Goal: Transaction & Acquisition: Register for event/course

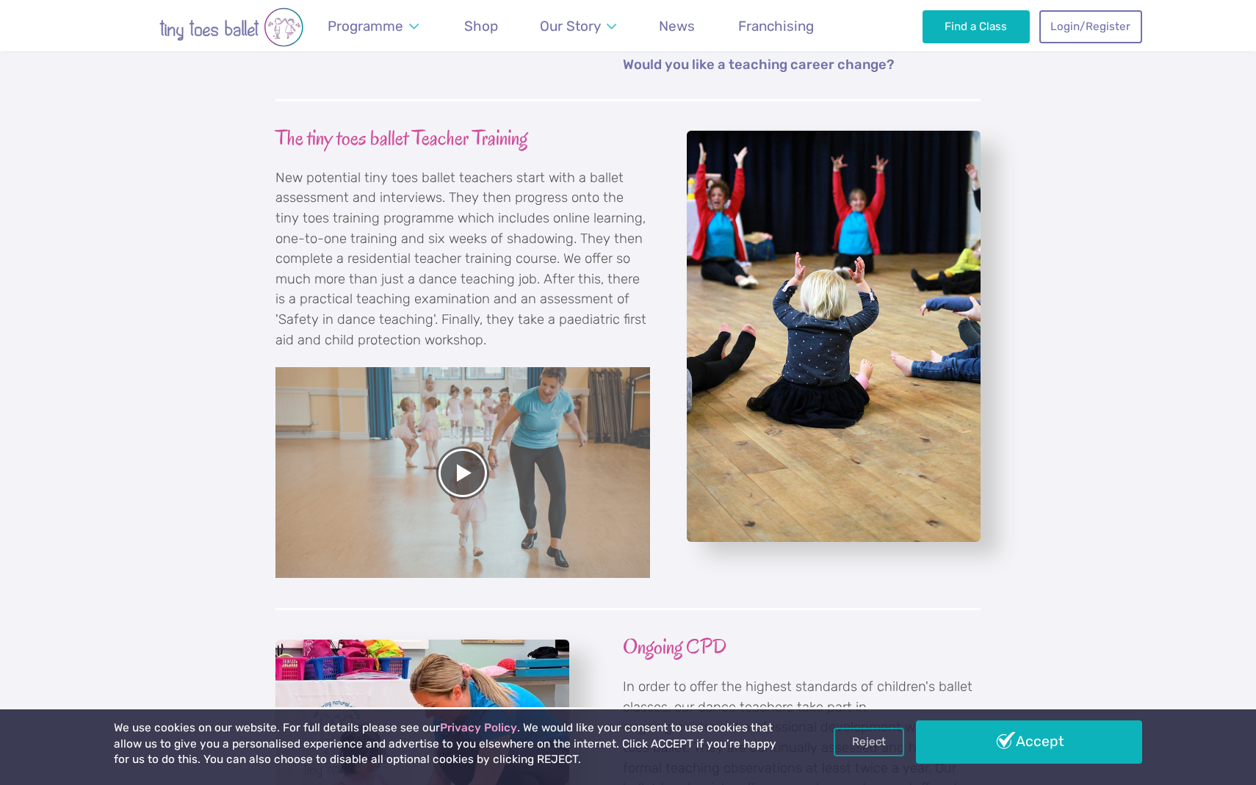
scroll to position [1485, 0]
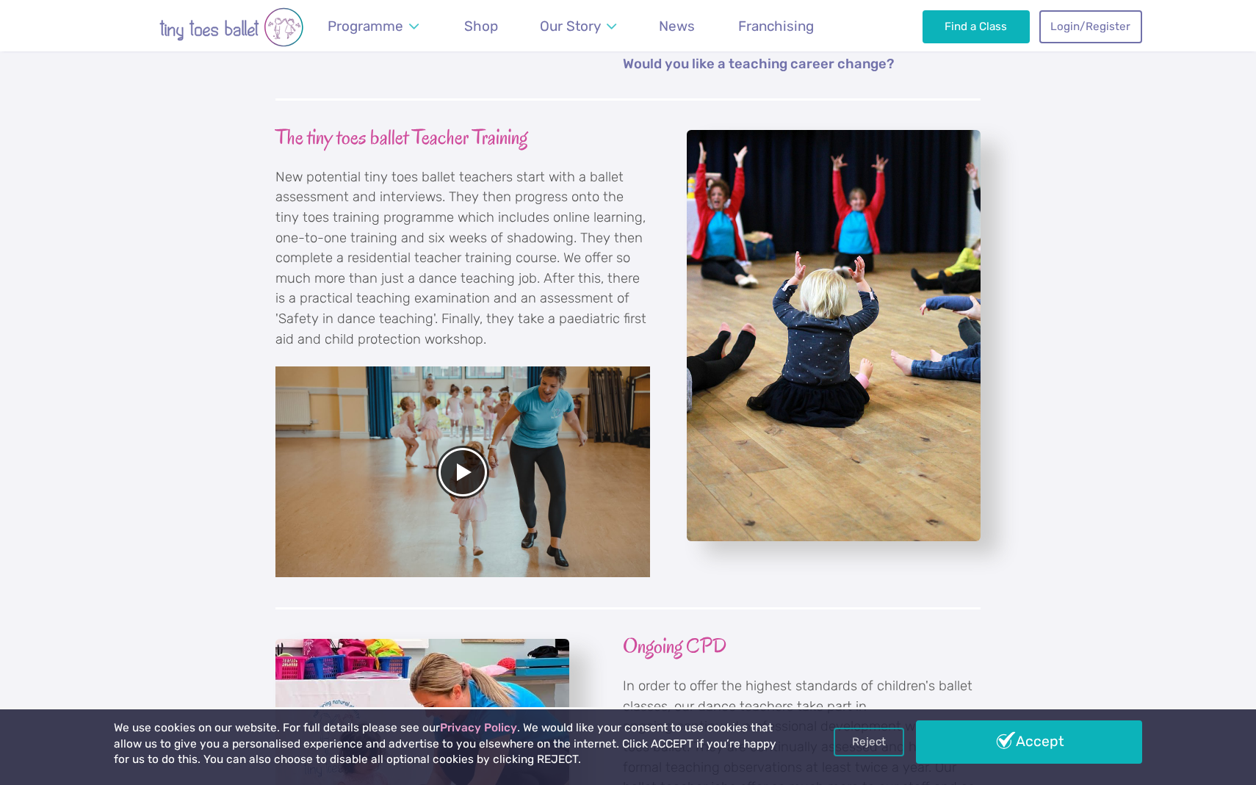
click at [457, 437] on div at bounding box center [462, 471] width 374 height 211
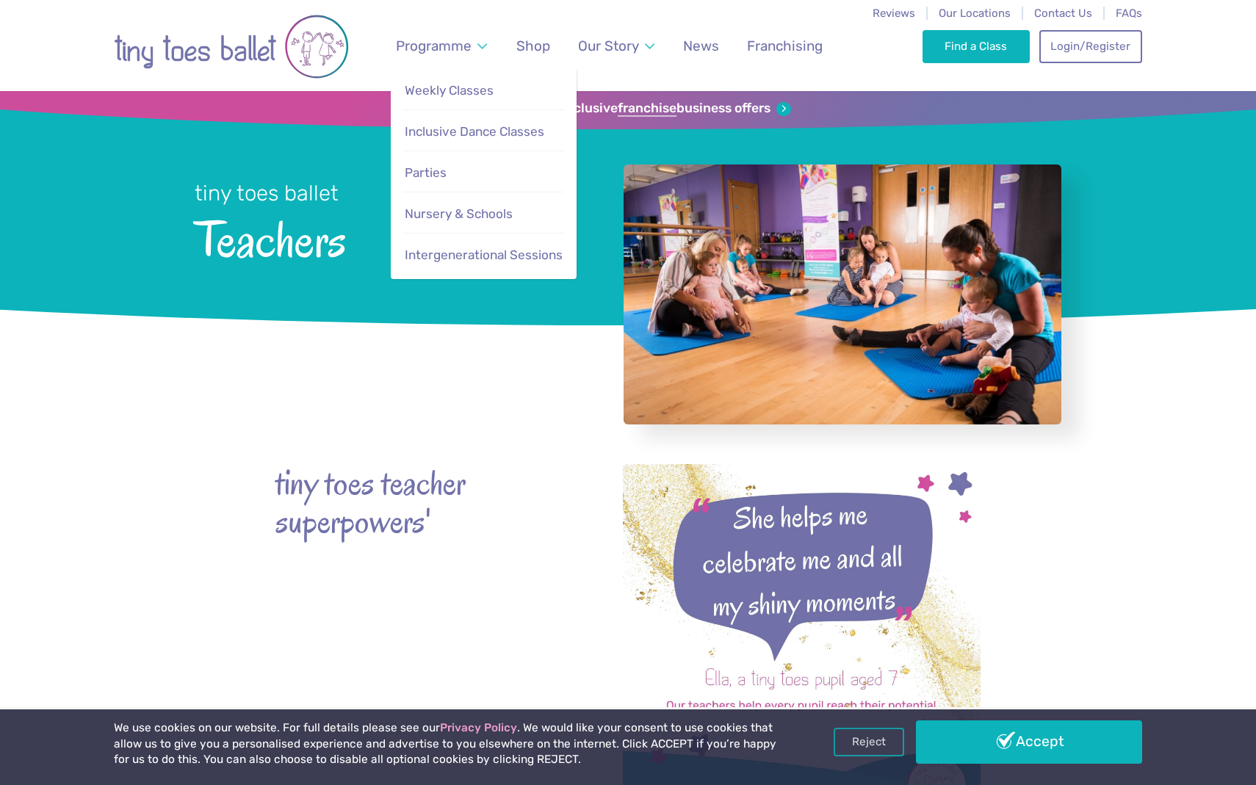
scroll to position [0, 0]
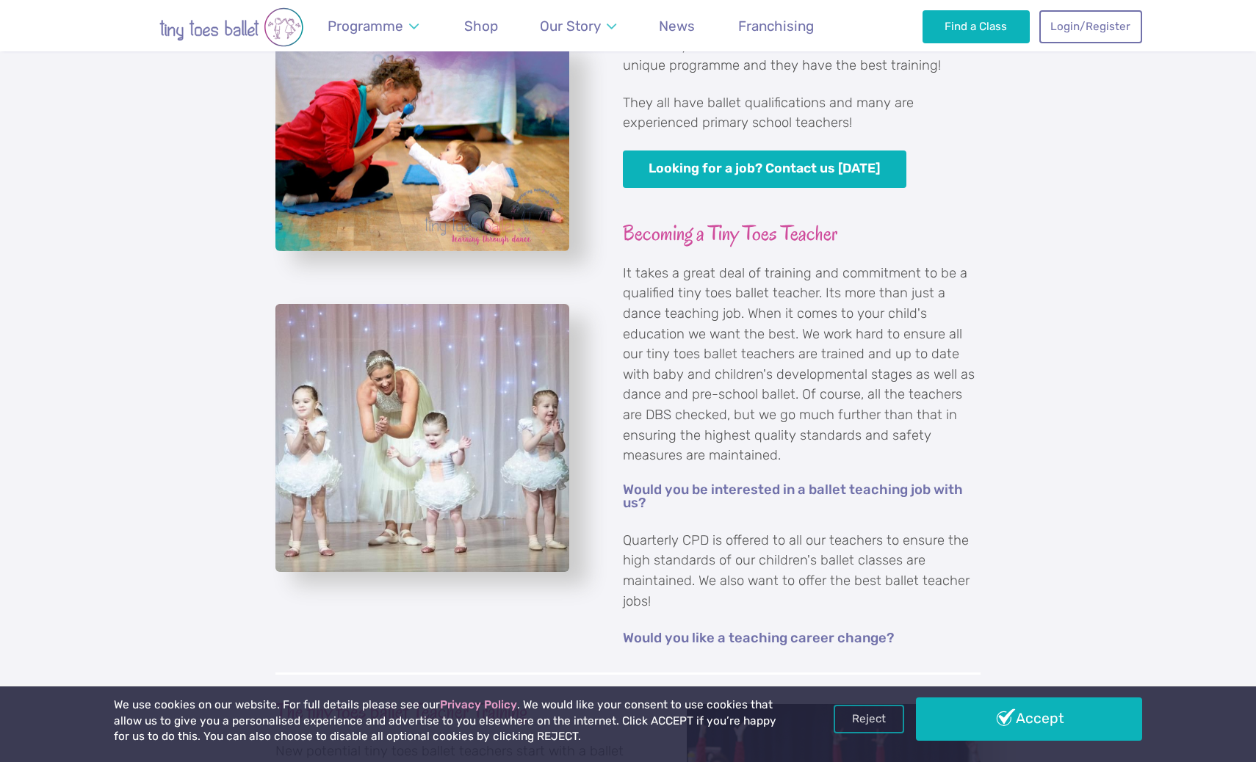
scroll to position [1386, 0]
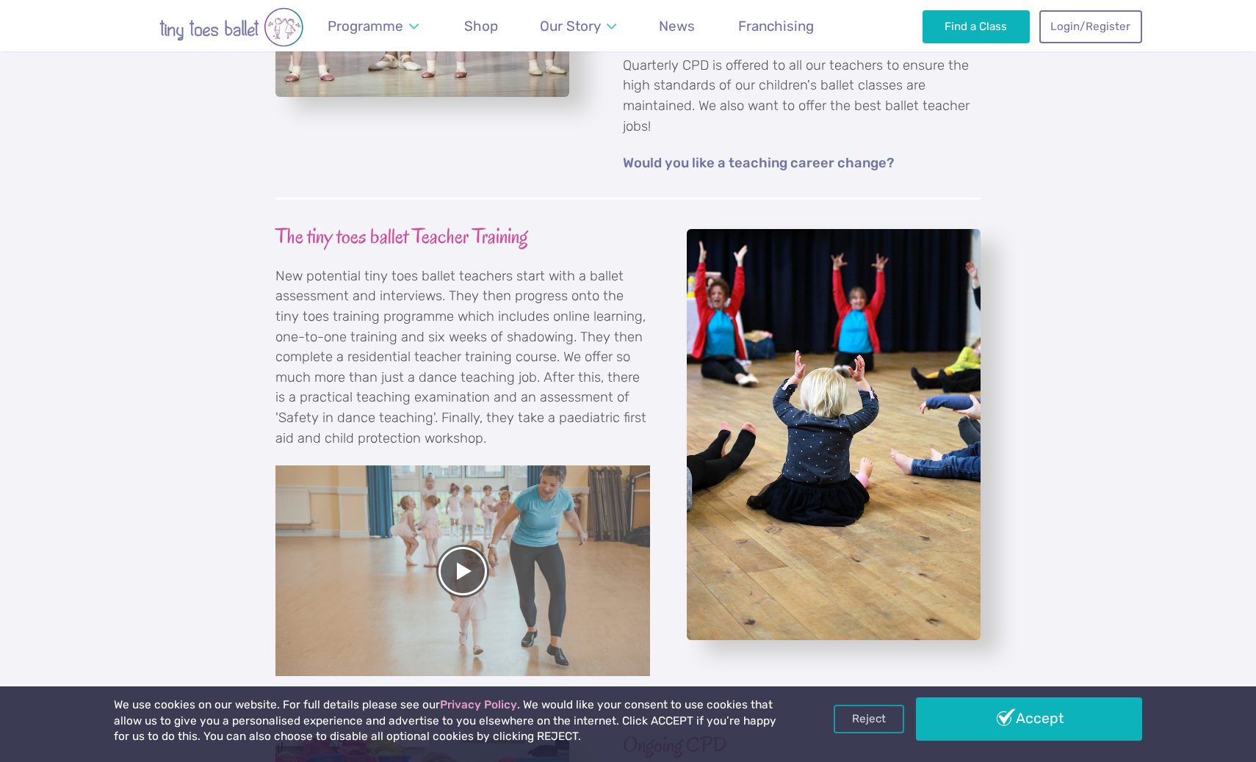
click at [452, 377] on p "New potential tiny toes ballet teachers start with a ballet assessment and inte…" at bounding box center [462, 358] width 374 height 182
drag, startPoint x: 502, startPoint y: 383, endPoint x: 518, endPoint y: 399, distance: 22.9
click at [518, 399] on p "New potential tiny toes ballet teachers start with a ballet assessment and inte…" at bounding box center [462, 358] width 374 height 182
copy p "paediatric first aid and child protection workshop."
click at [523, 399] on p "New potential tiny toes ballet teachers start with a ballet assessment and inte…" at bounding box center [462, 358] width 374 height 182
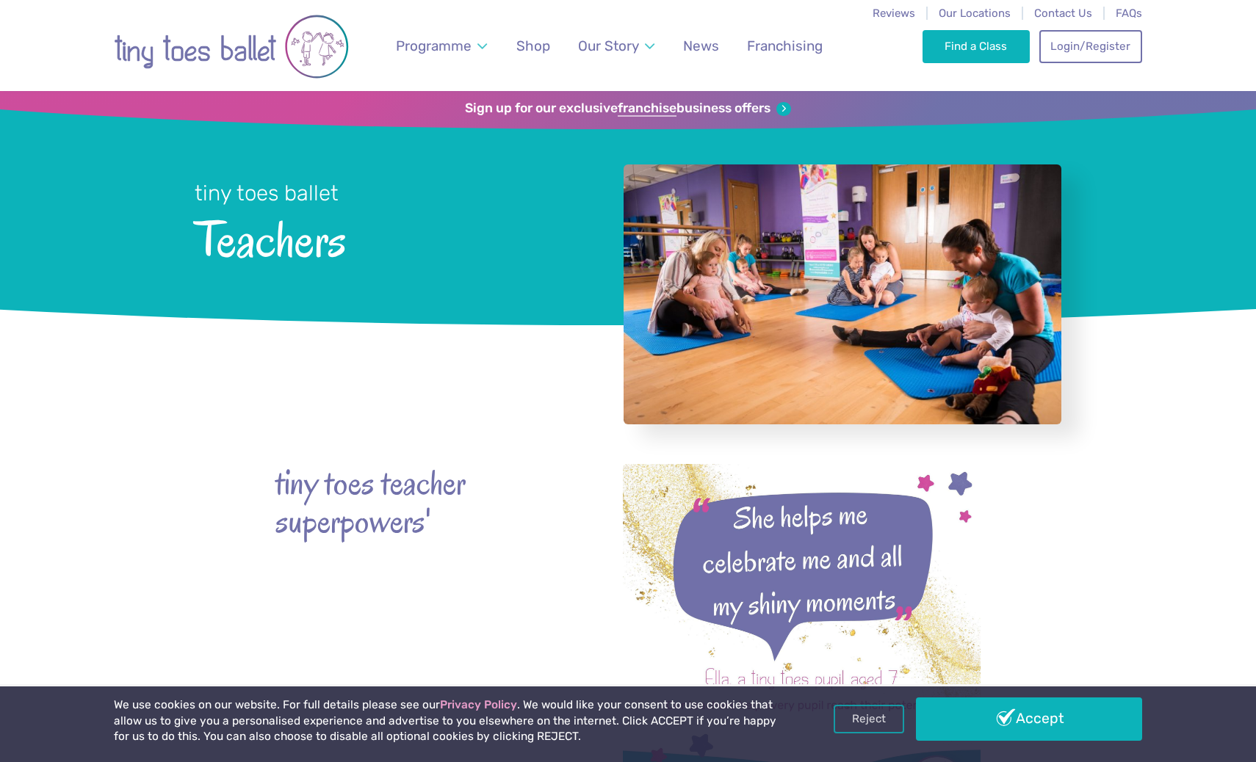
scroll to position [0, 0]
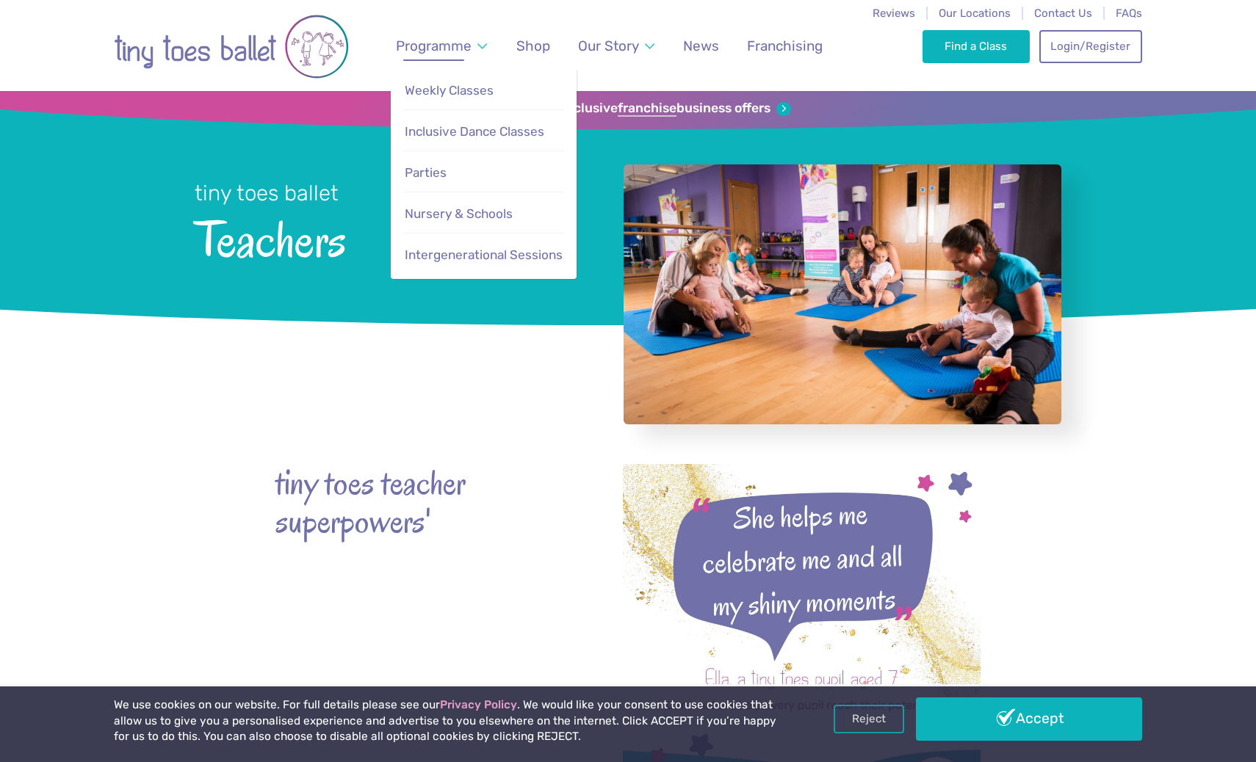
click at [419, 43] on span "Programme" at bounding box center [434, 45] width 76 height 17
click at [431, 90] on span "Weekly Classes" at bounding box center [449, 90] width 89 height 15
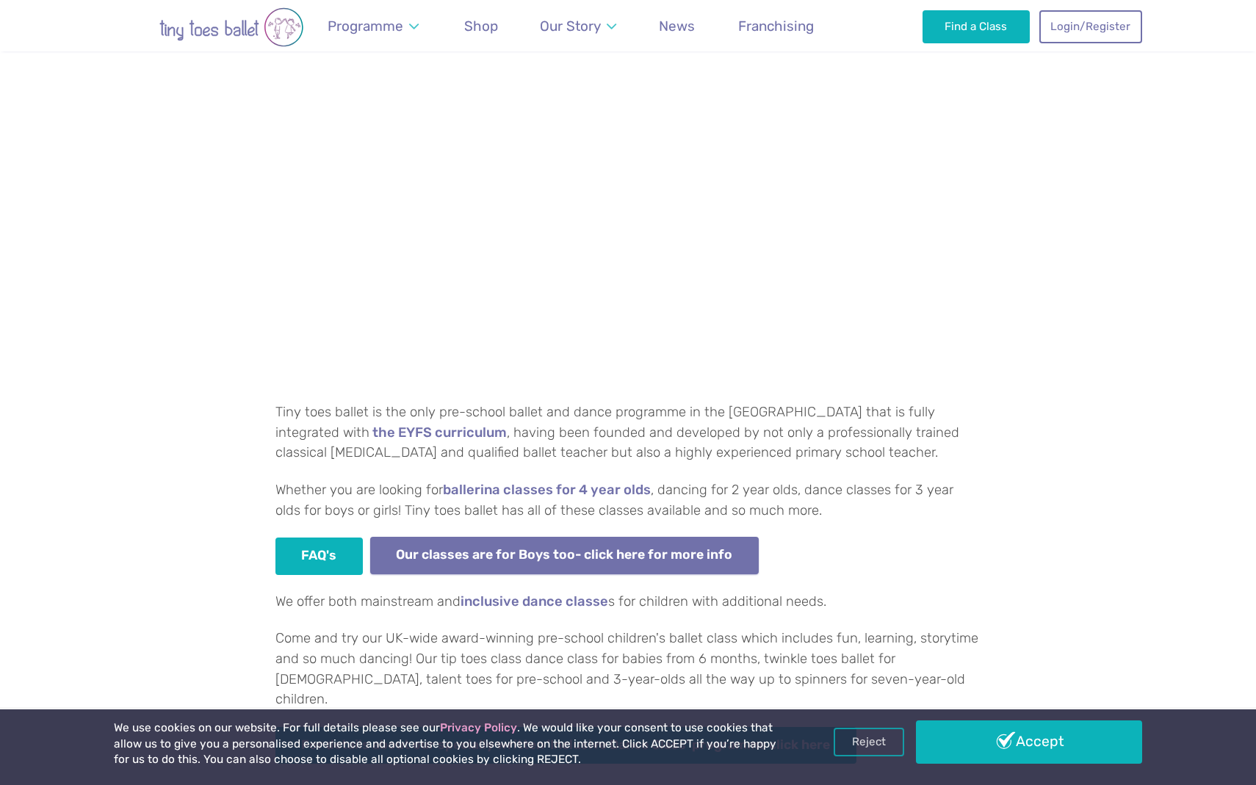
scroll to position [869, 0]
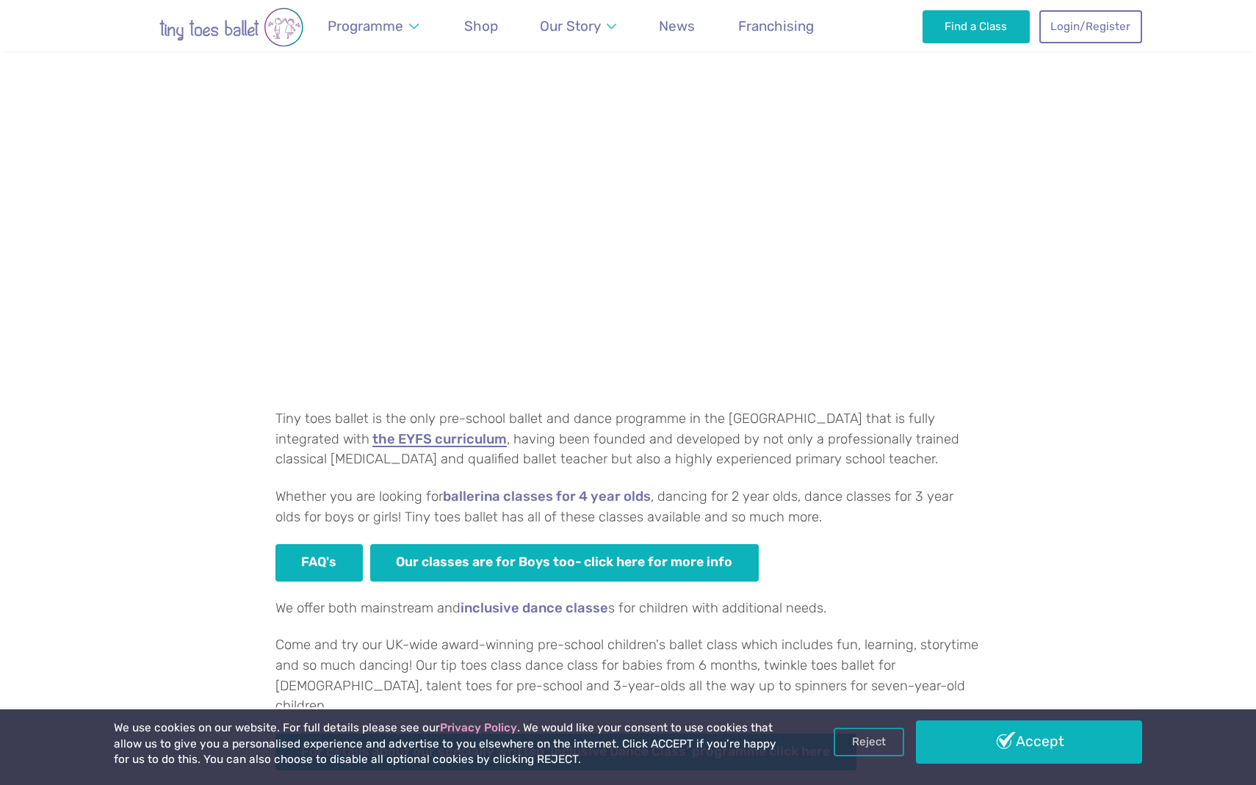
click at [372, 432] on link "the EYFS curriculum" at bounding box center [439, 439] width 134 height 15
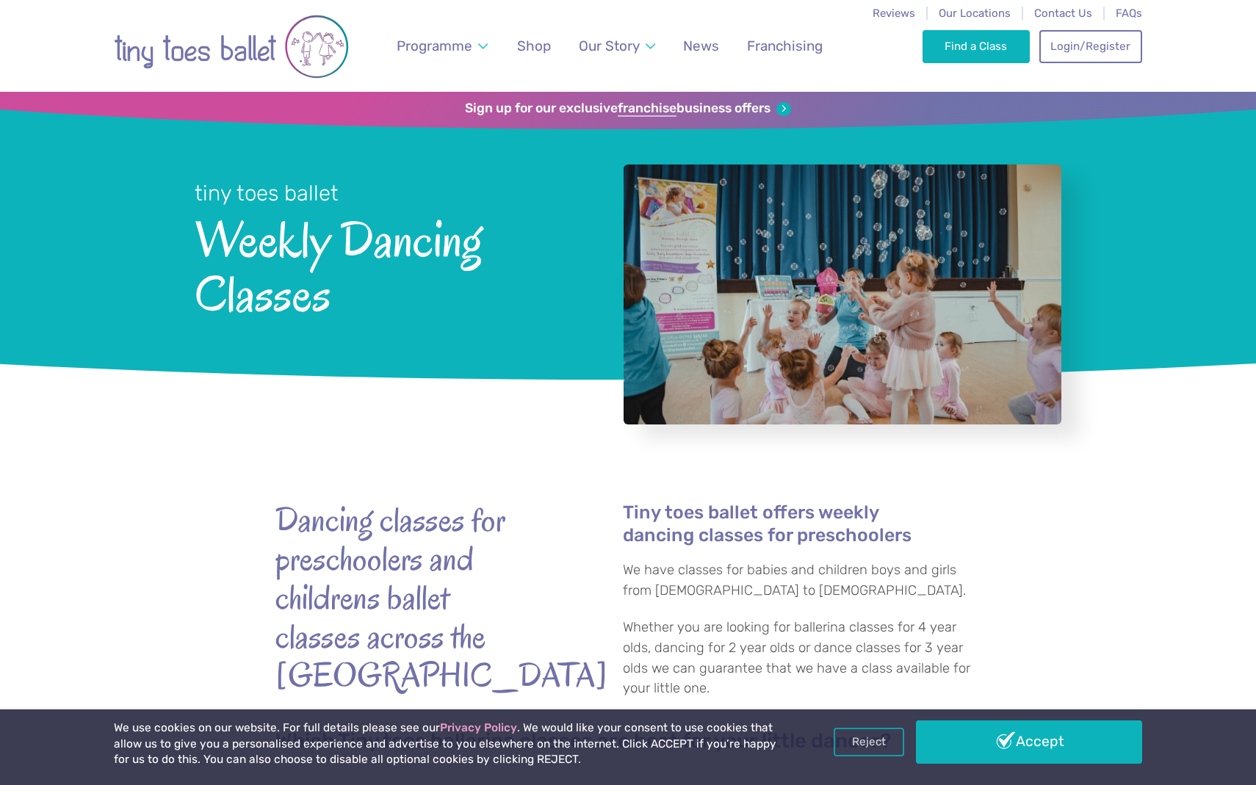
scroll to position [0, 0]
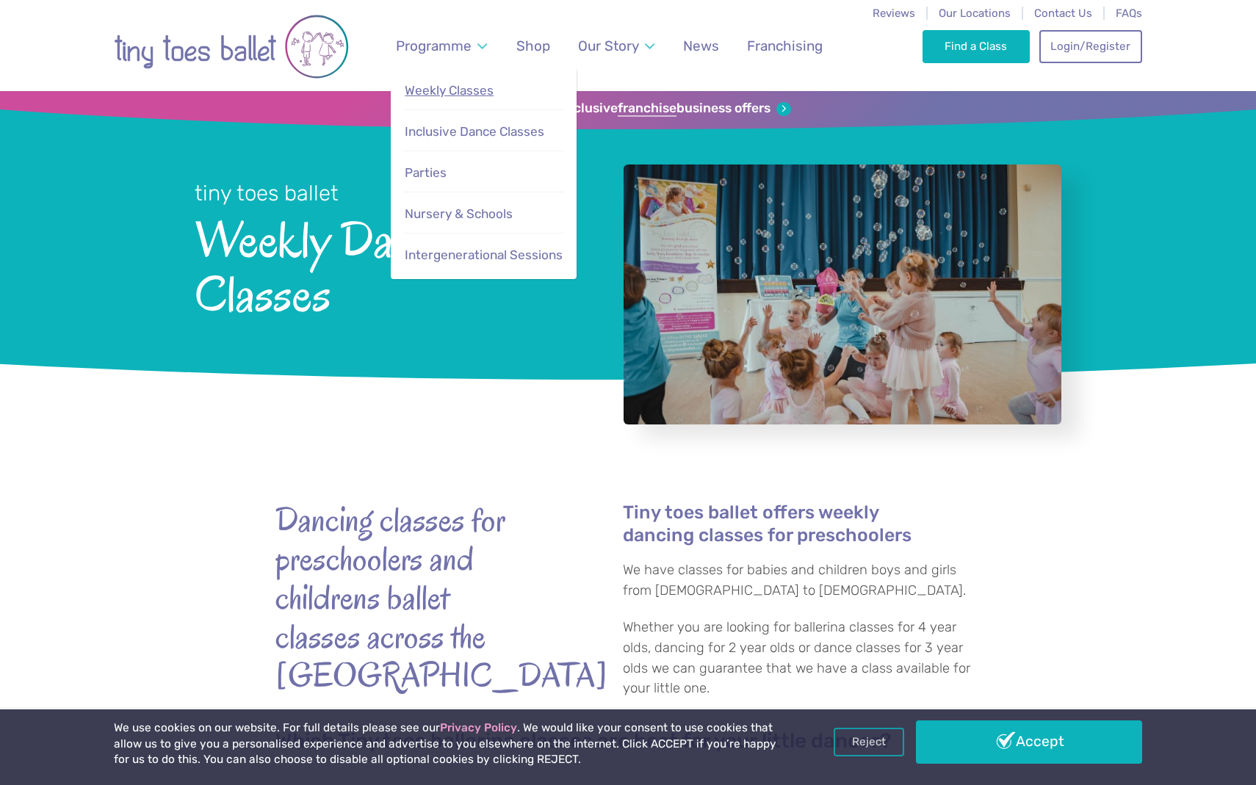
click at [435, 92] on span "Weekly Classes" at bounding box center [449, 90] width 89 height 15
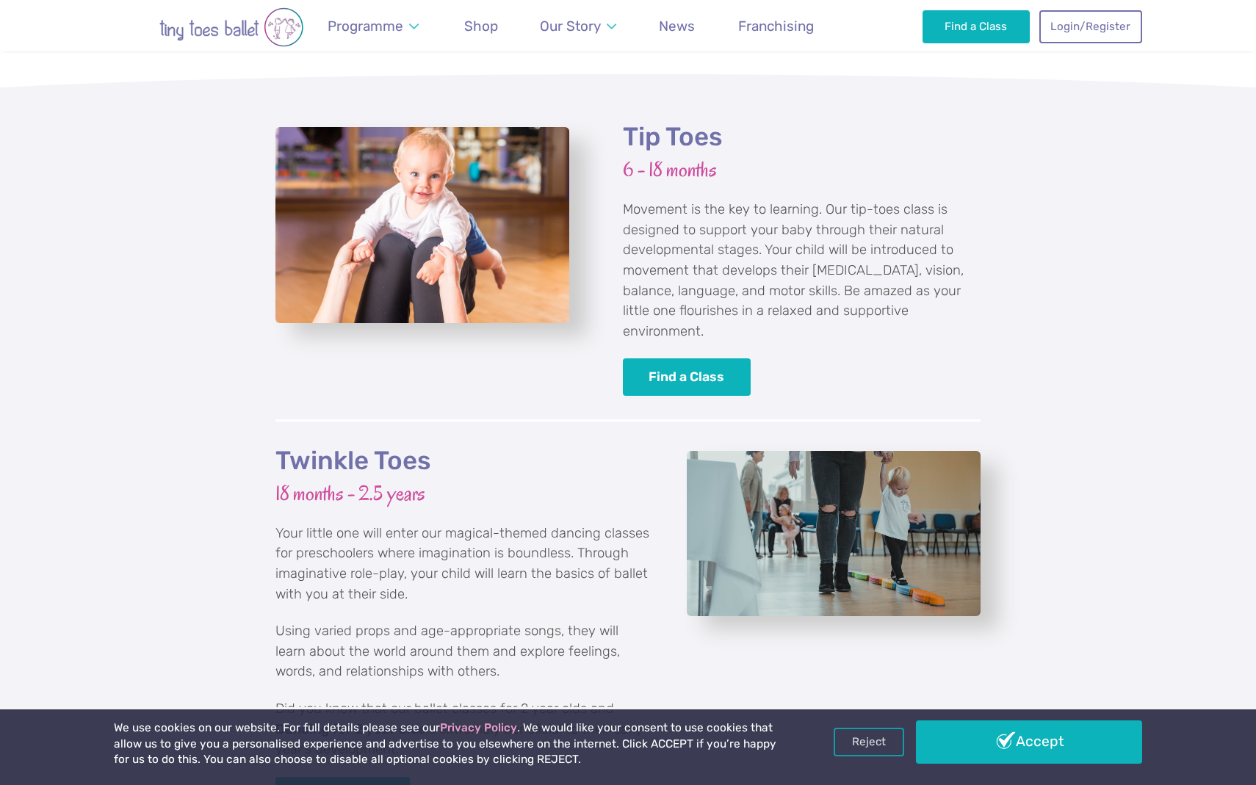
scroll to position [1635, 0]
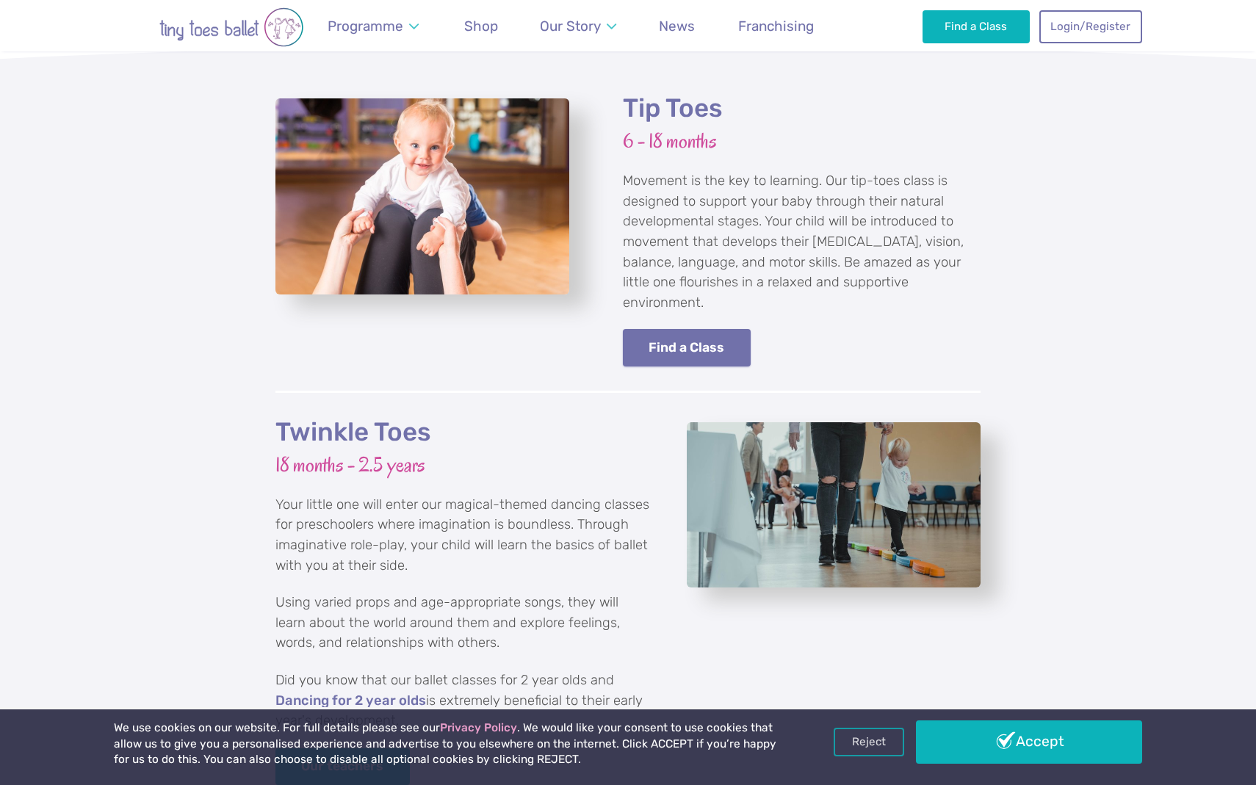
click at [645, 329] on link "Find a Class" at bounding box center [687, 347] width 128 height 37
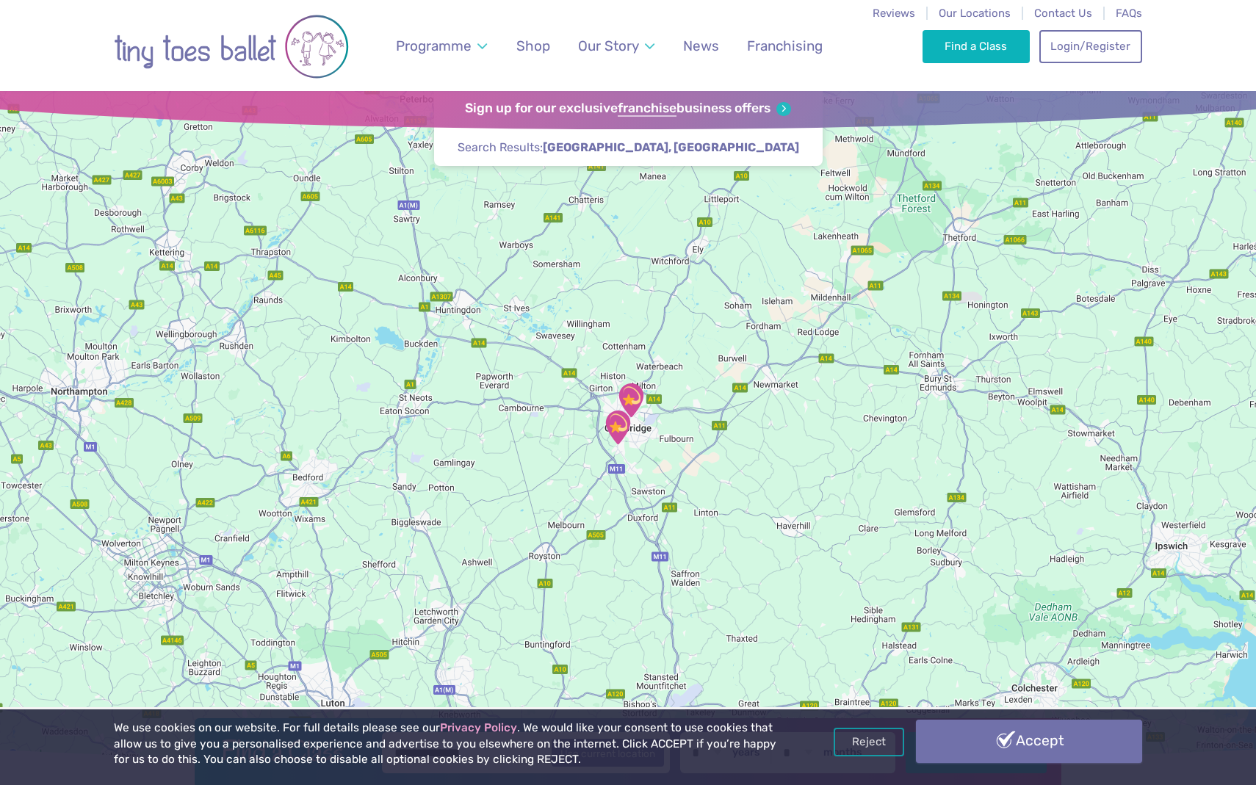
click at [991, 743] on link "Accept" at bounding box center [1029, 741] width 226 height 43
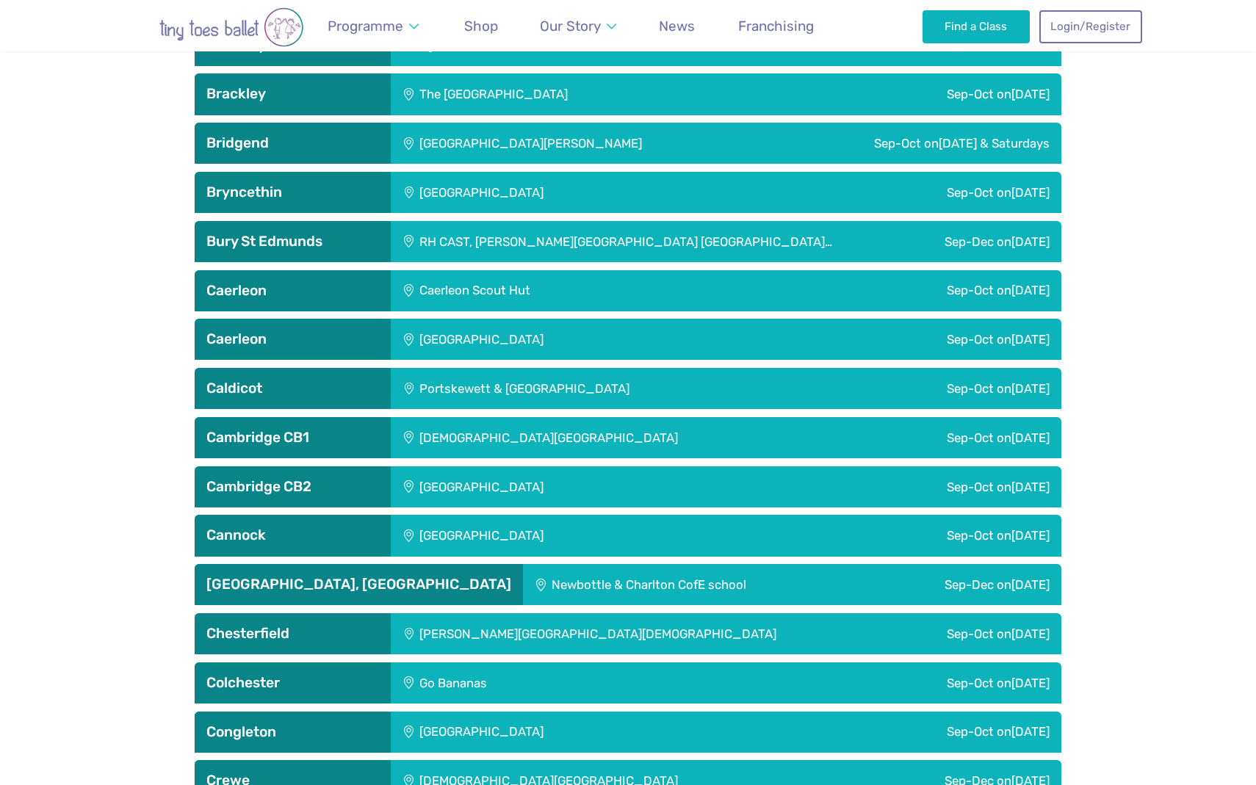
scroll to position [1167, 0]
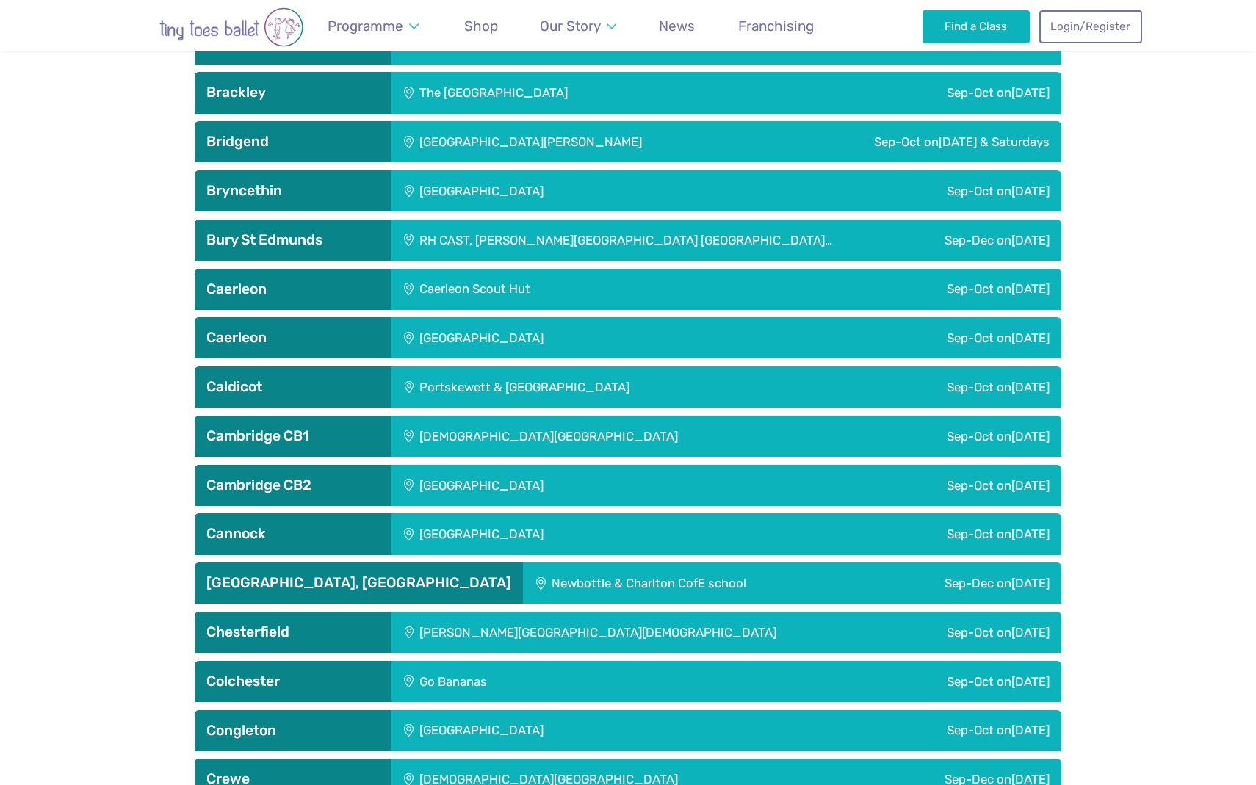
click at [605, 419] on div "[DEMOGRAPHIC_DATA][GEOGRAPHIC_DATA]" at bounding box center [626, 436] width 471 height 41
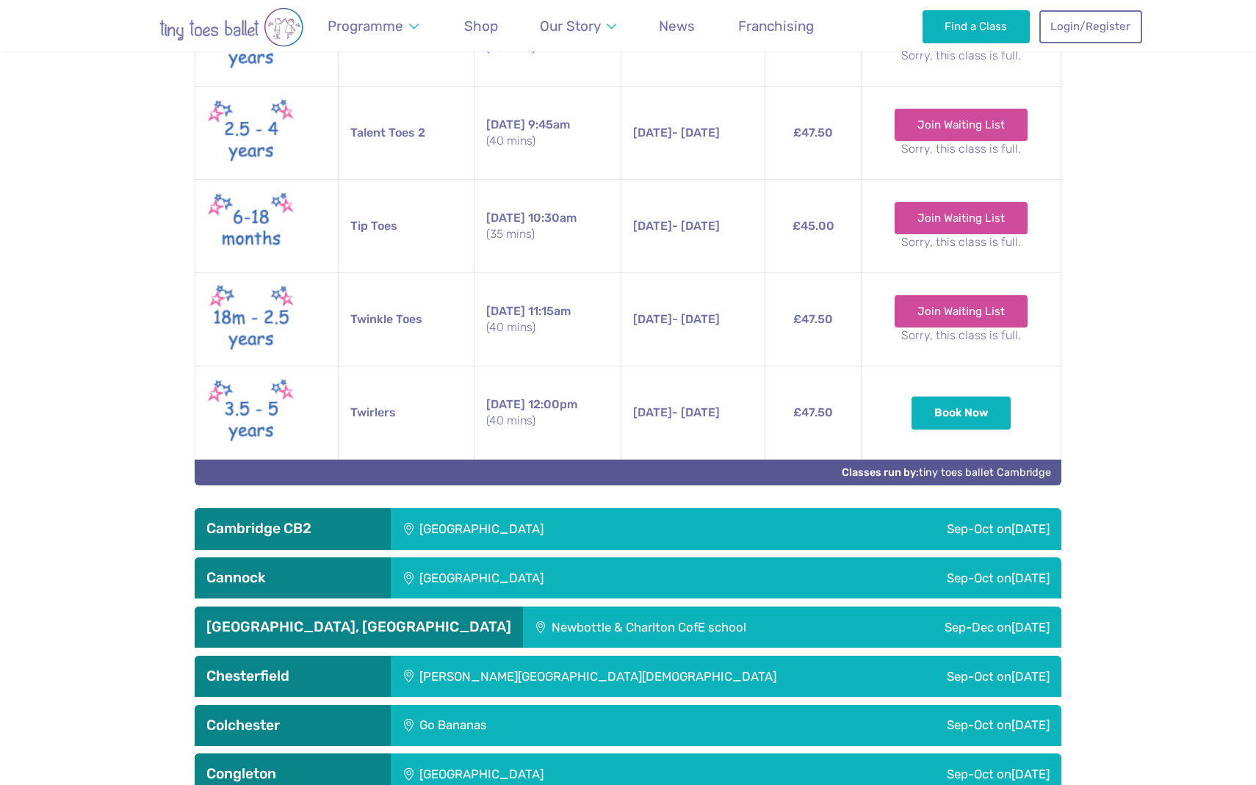
scroll to position [1737, 0]
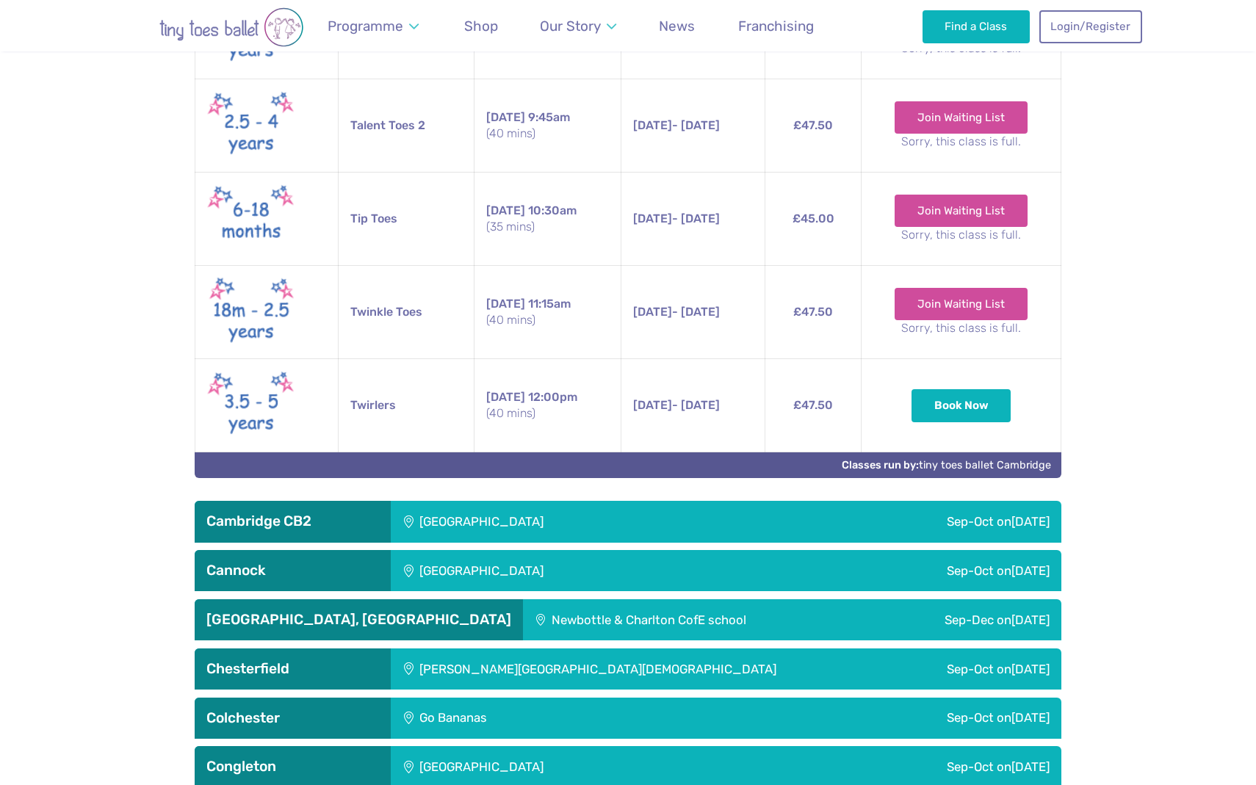
click at [537, 503] on div "[GEOGRAPHIC_DATA]" at bounding box center [580, 521] width 379 height 41
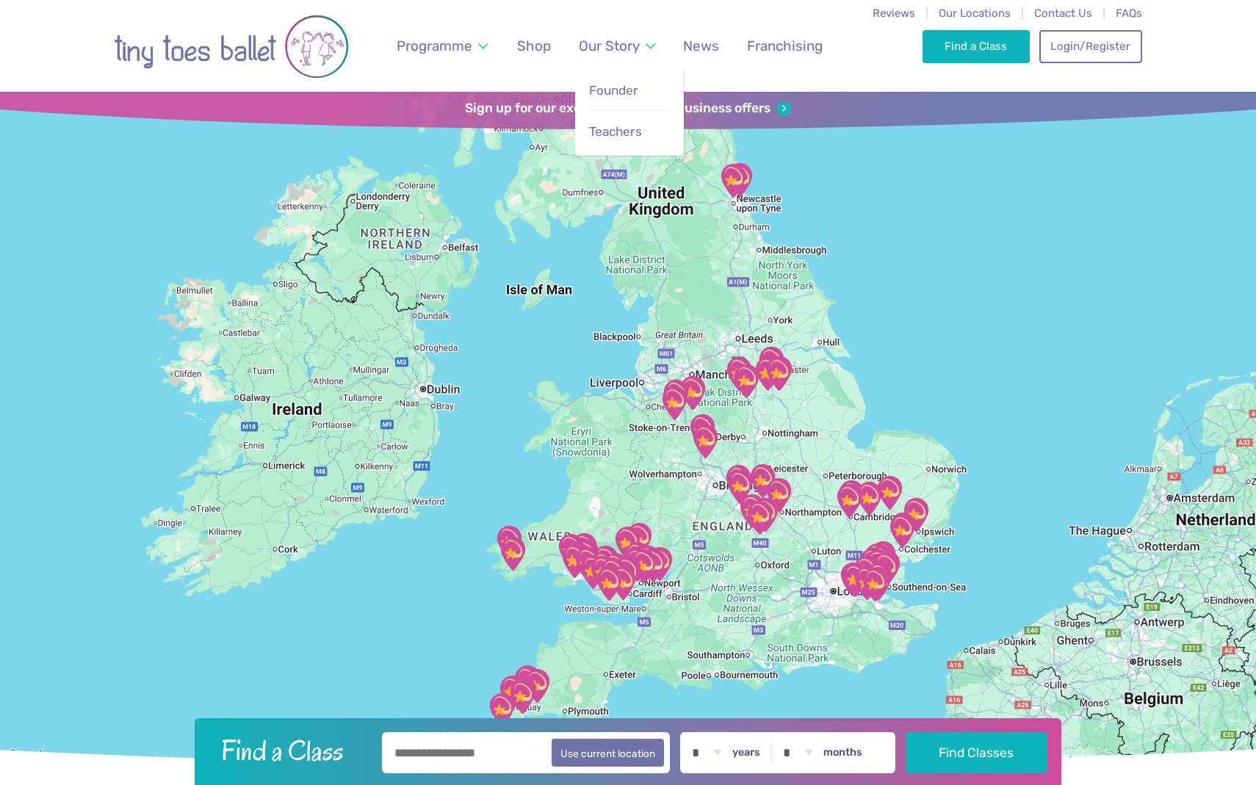
scroll to position [0, 0]
